Goal: Task Accomplishment & Management: Complete application form

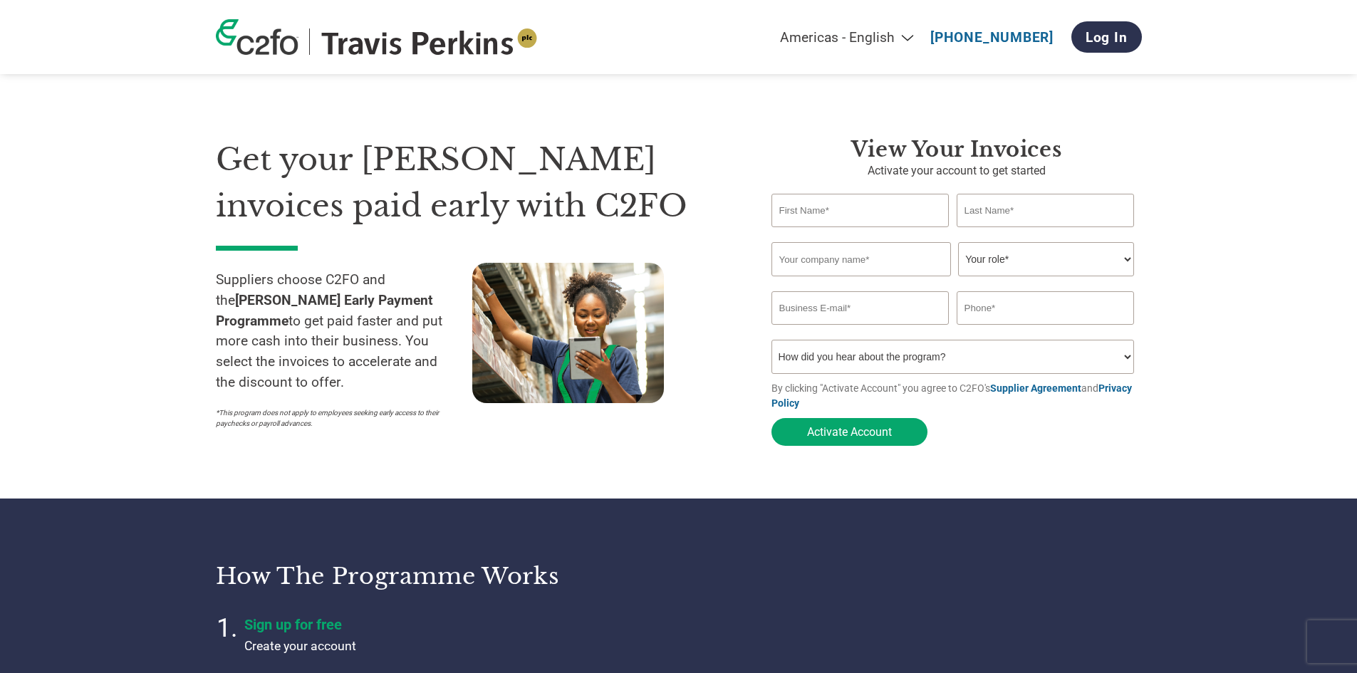
select select "en-[GEOGRAPHIC_DATA]"
click at [793, 216] on input "text" at bounding box center [860, 210] width 178 height 33
type input "[PERSON_NAME]"
click at [969, 209] on input "text" at bounding box center [1045, 210] width 178 height 33
type input "Cloona"
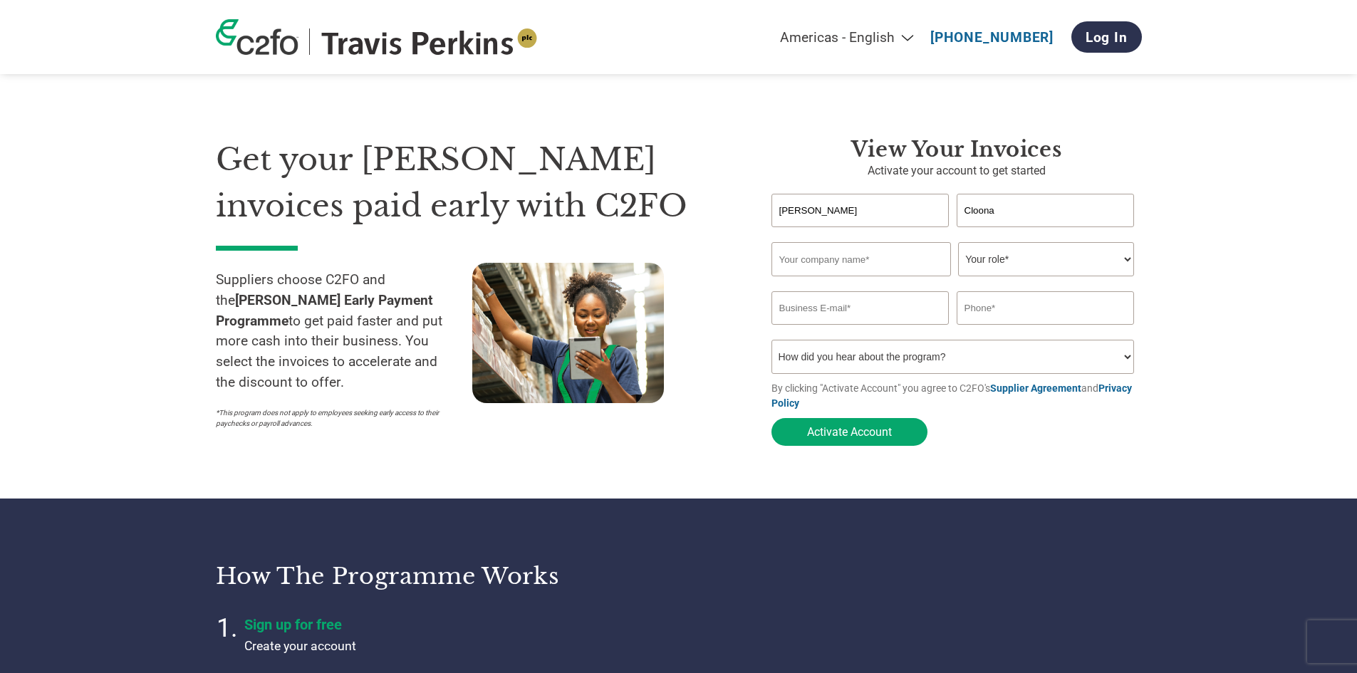
click at [879, 258] on input "text" at bounding box center [860, 259] width 179 height 34
type input "Easymix Concrete Limited"
type input "[EMAIL_ADDRESS][DOMAIN_NAME]"
type input "01707338700"
click at [985, 256] on select "Your role* CFO Controller Credit Manager Finance Director Treasurer CEO Preside…" at bounding box center [1046, 259] width 176 height 34
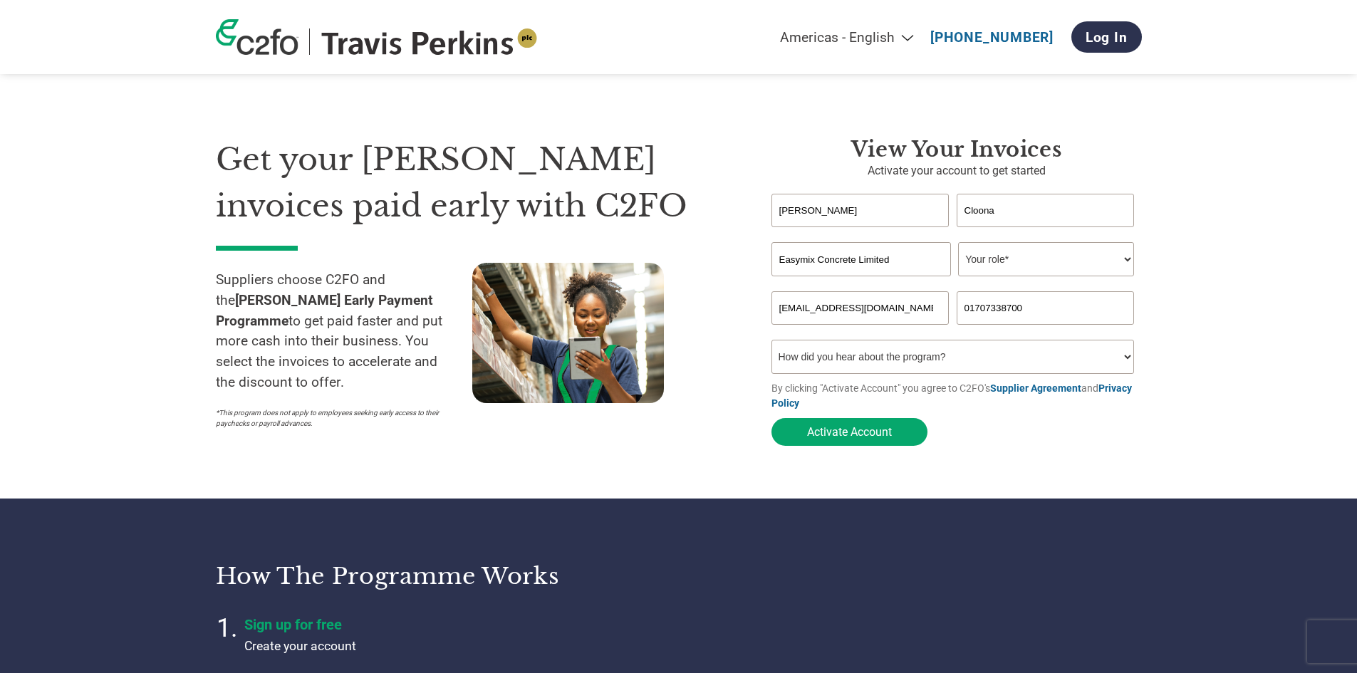
select select "ACCOUNTING"
click at [958, 244] on select "Your role* CFO Controller Credit Manager Finance Director Treasurer CEO Preside…" at bounding box center [1046, 259] width 176 height 34
click at [1120, 358] on select "How did you hear about the program? Received a letter Email Social Media Online…" at bounding box center [952, 357] width 363 height 34
select select "Received a Letter"
click at [771, 344] on select "How did you hear about the program? Received a letter Email Social Media Online…" at bounding box center [952, 357] width 363 height 34
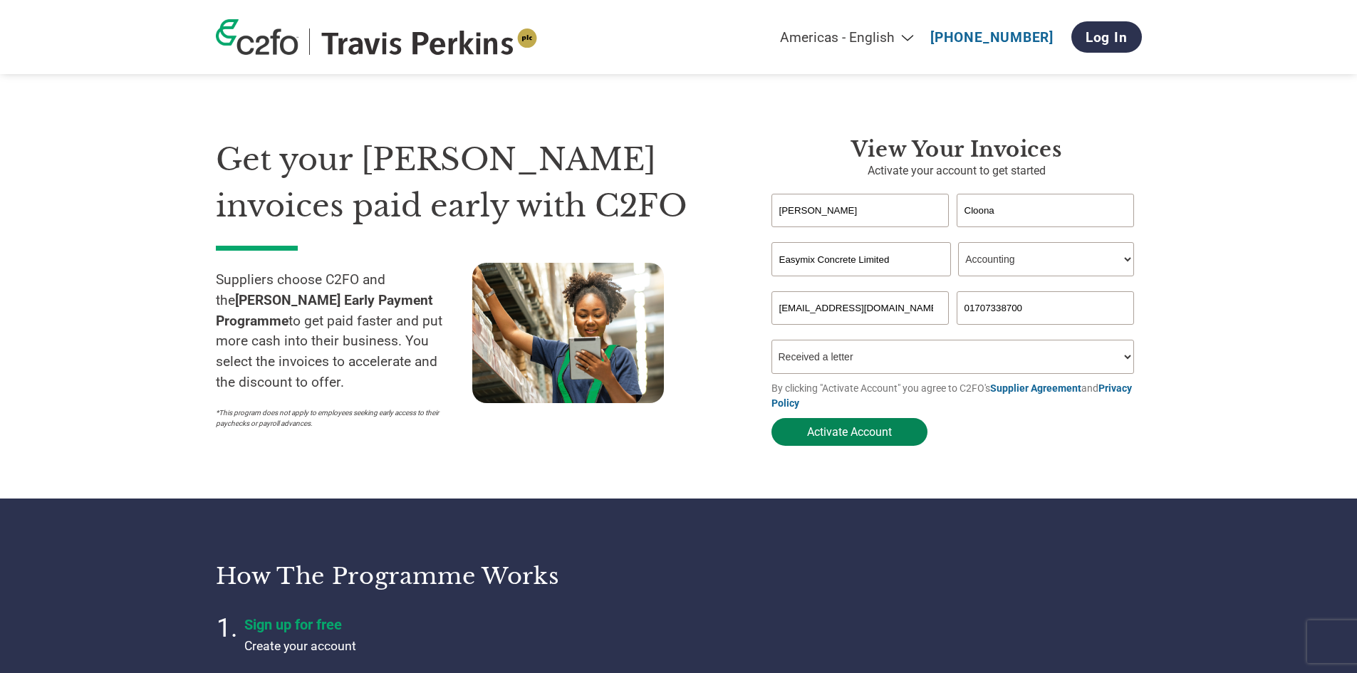
click at [840, 434] on button "Activate Account" at bounding box center [849, 432] width 156 height 28
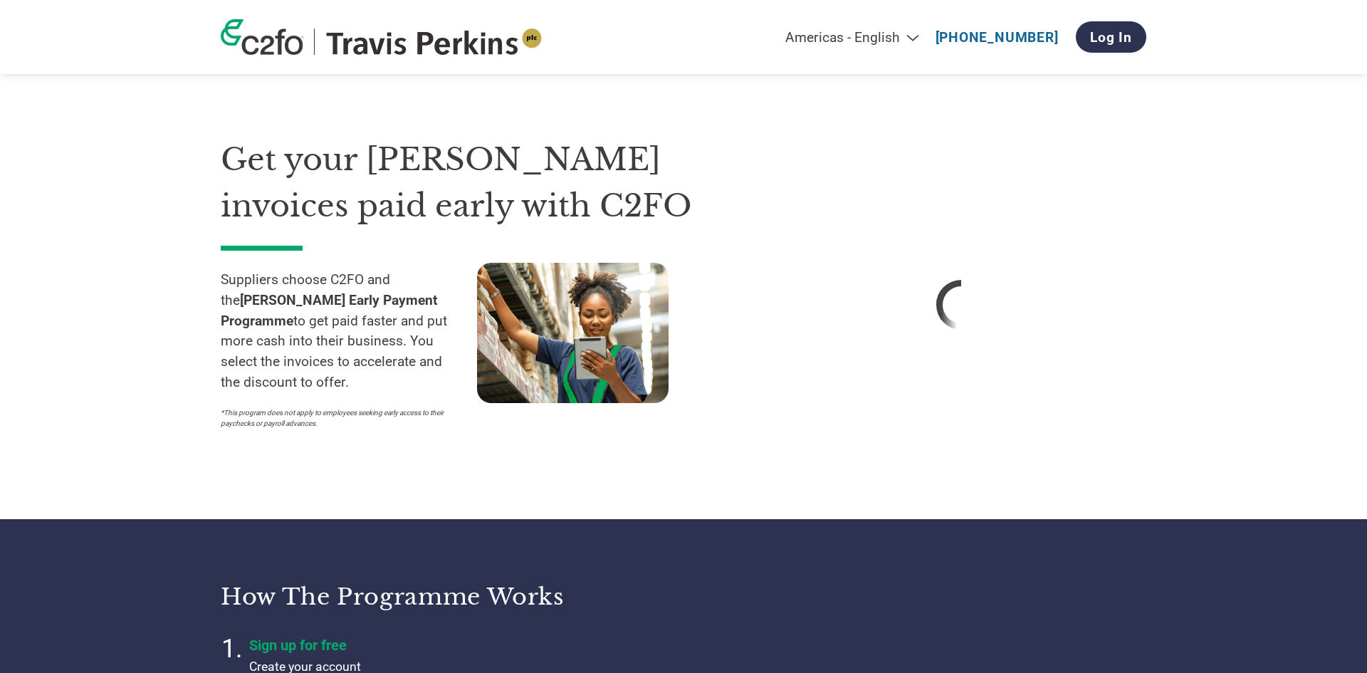
select select "en-[GEOGRAPHIC_DATA]"
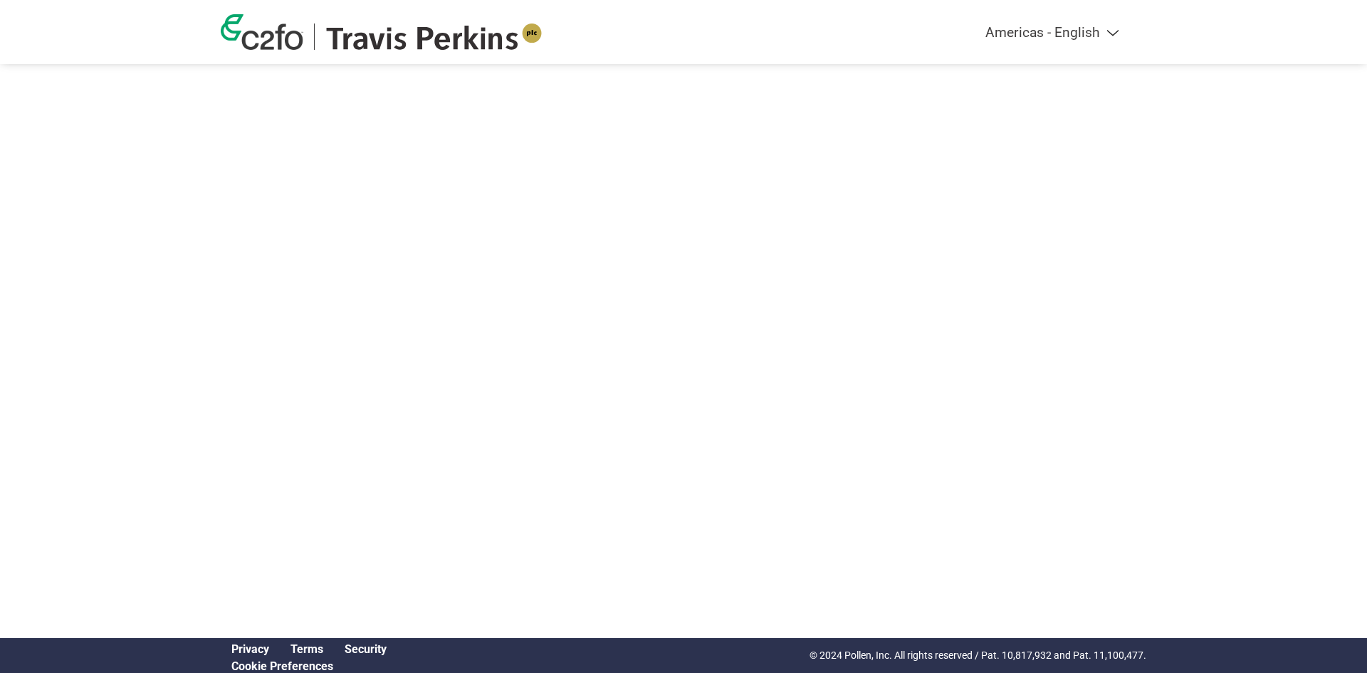
select select "en-[GEOGRAPHIC_DATA]"
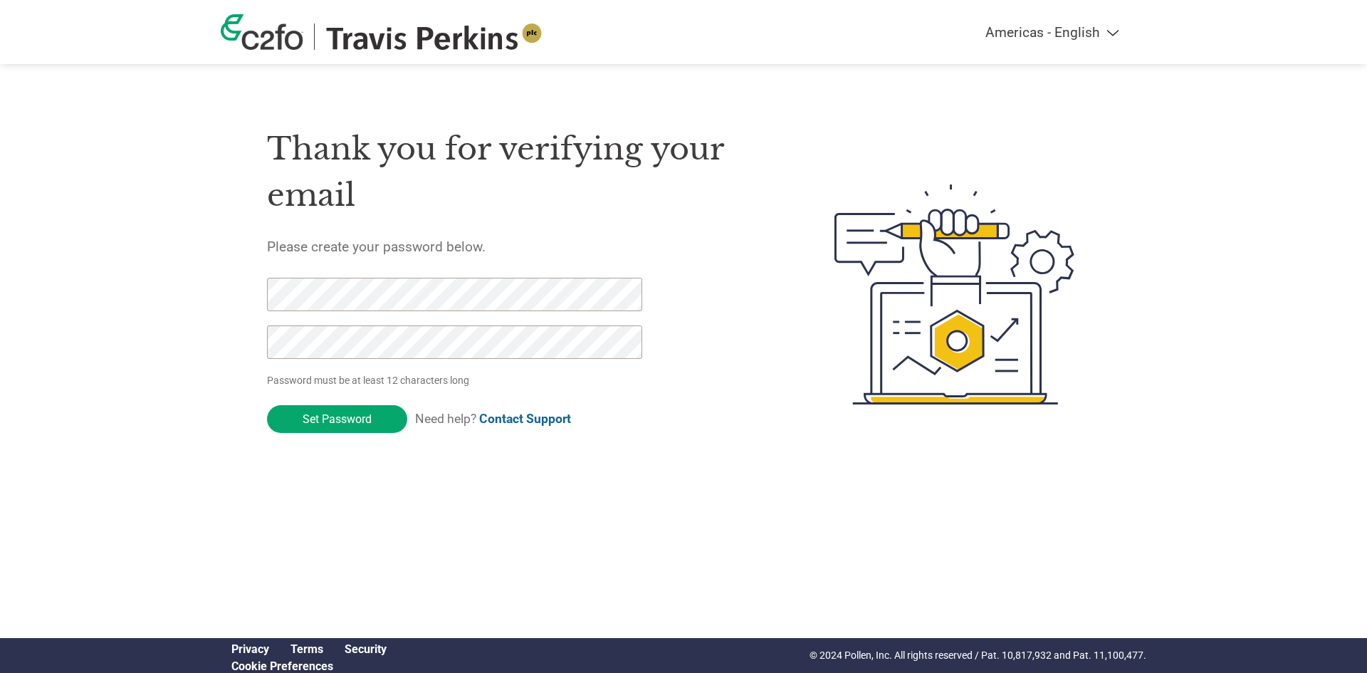
click at [252, 288] on div "Thank you for verifying your email Please create your password below. Password …" at bounding box center [684, 294] width 926 height 377
click at [339, 414] on input "Set Password" at bounding box center [337, 419] width 140 height 28
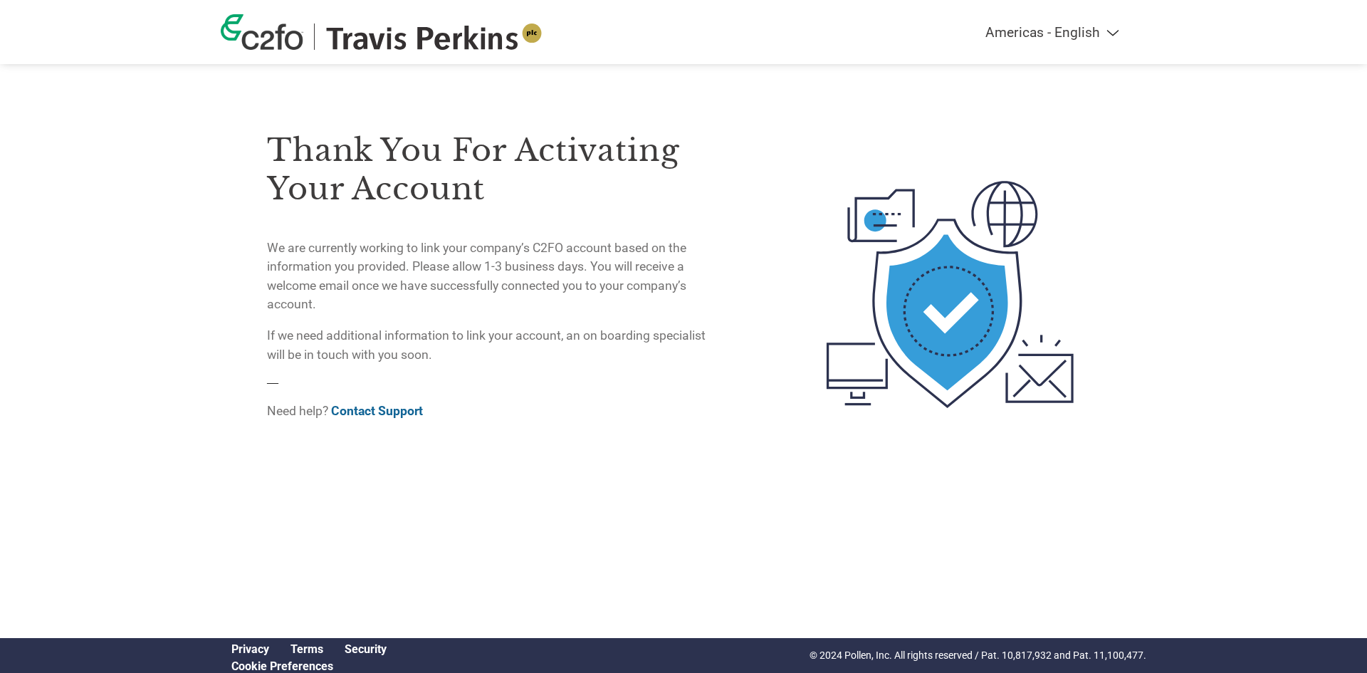
click at [1007, 90] on div "Thank you for activating your account We are currently working to link your com…" at bounding box center [684, 237] width 926 height 475
